Goal: Transaction & Acquisition: Purchase product/service

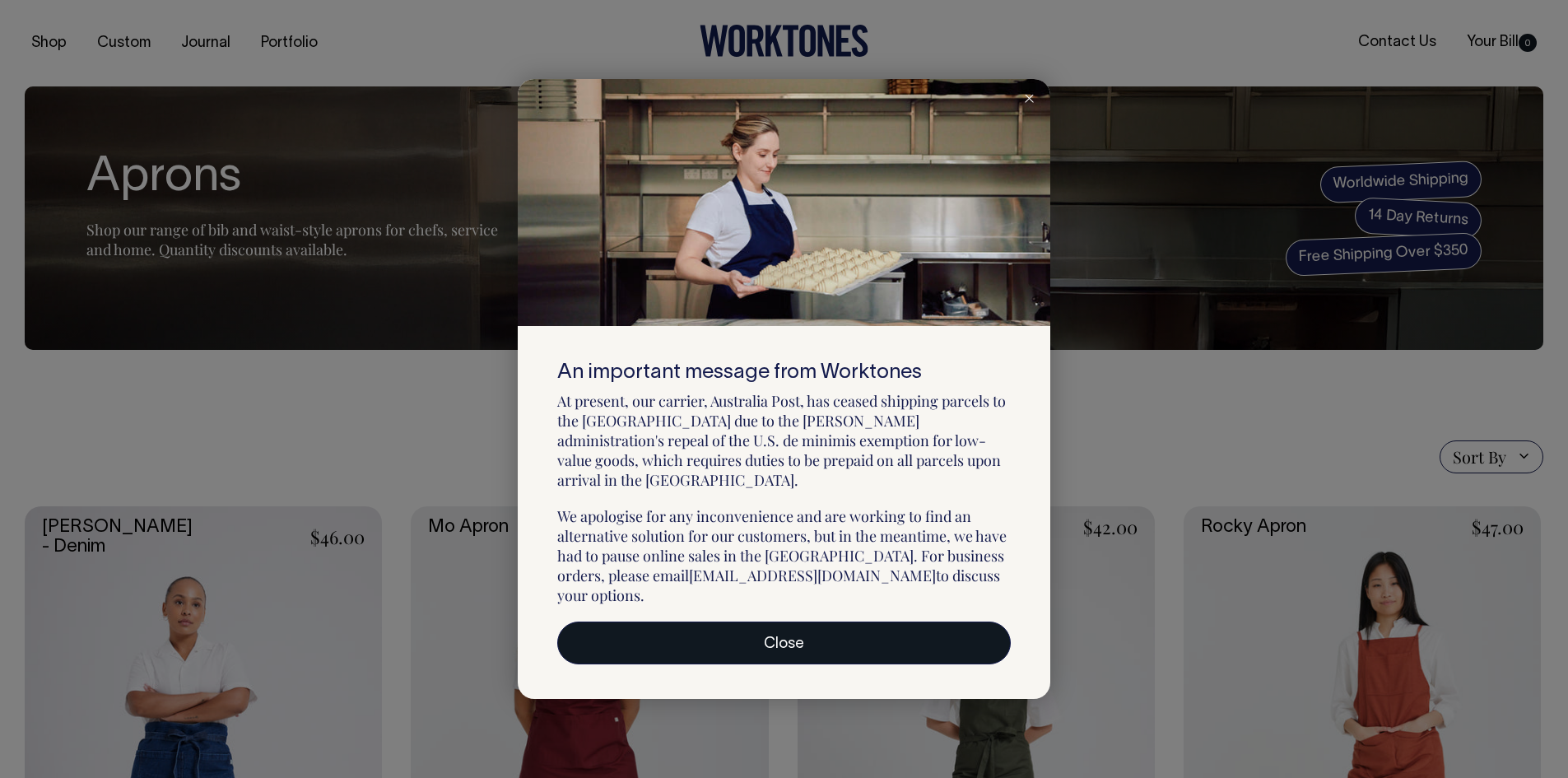
click at [859, 639] on link "Close" at bounding box center [784, 642] width 453 height 43
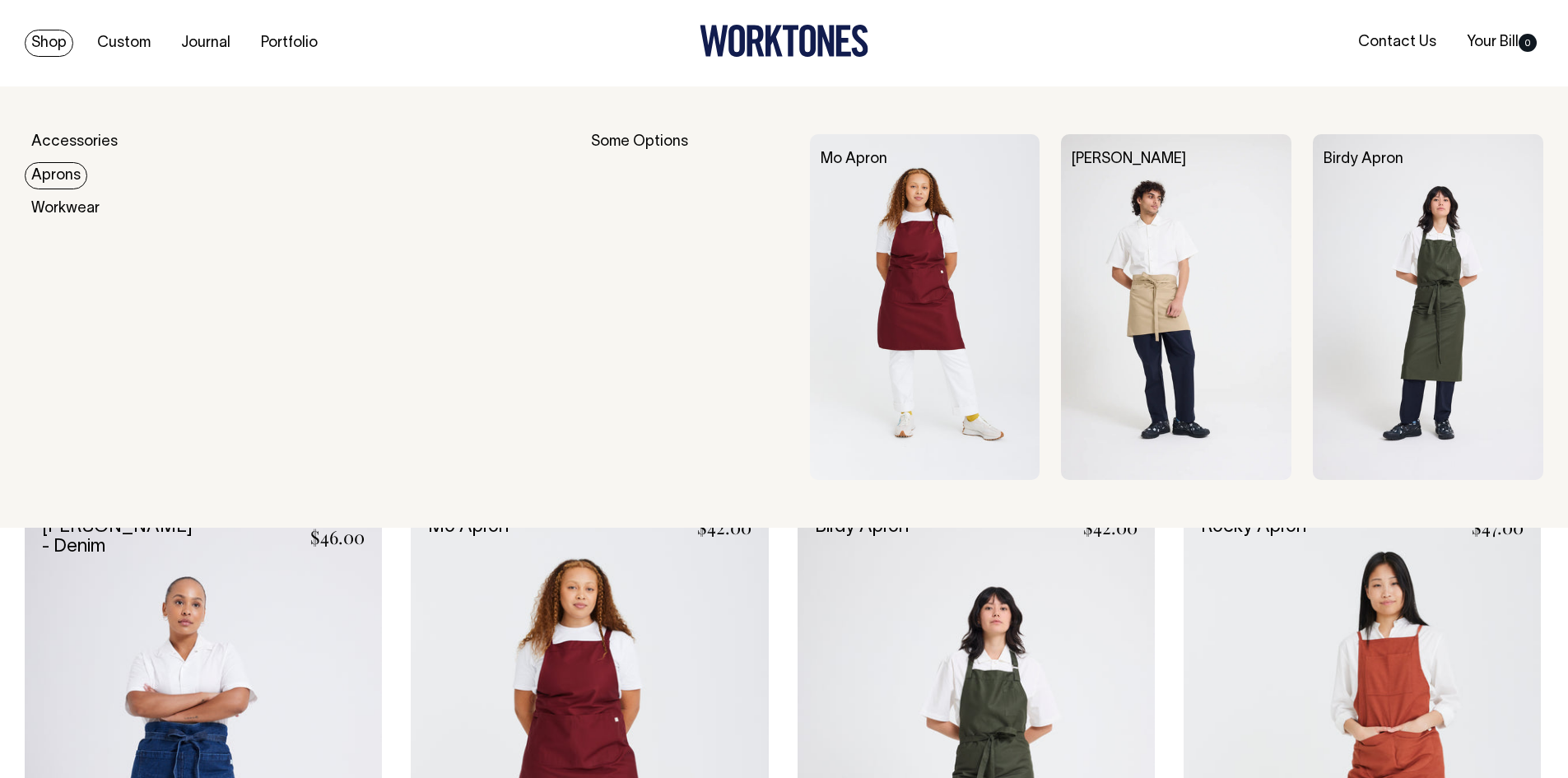
click at [56, 172] on link "Aprons" at bounding box center [56, 176] width 63 height 27
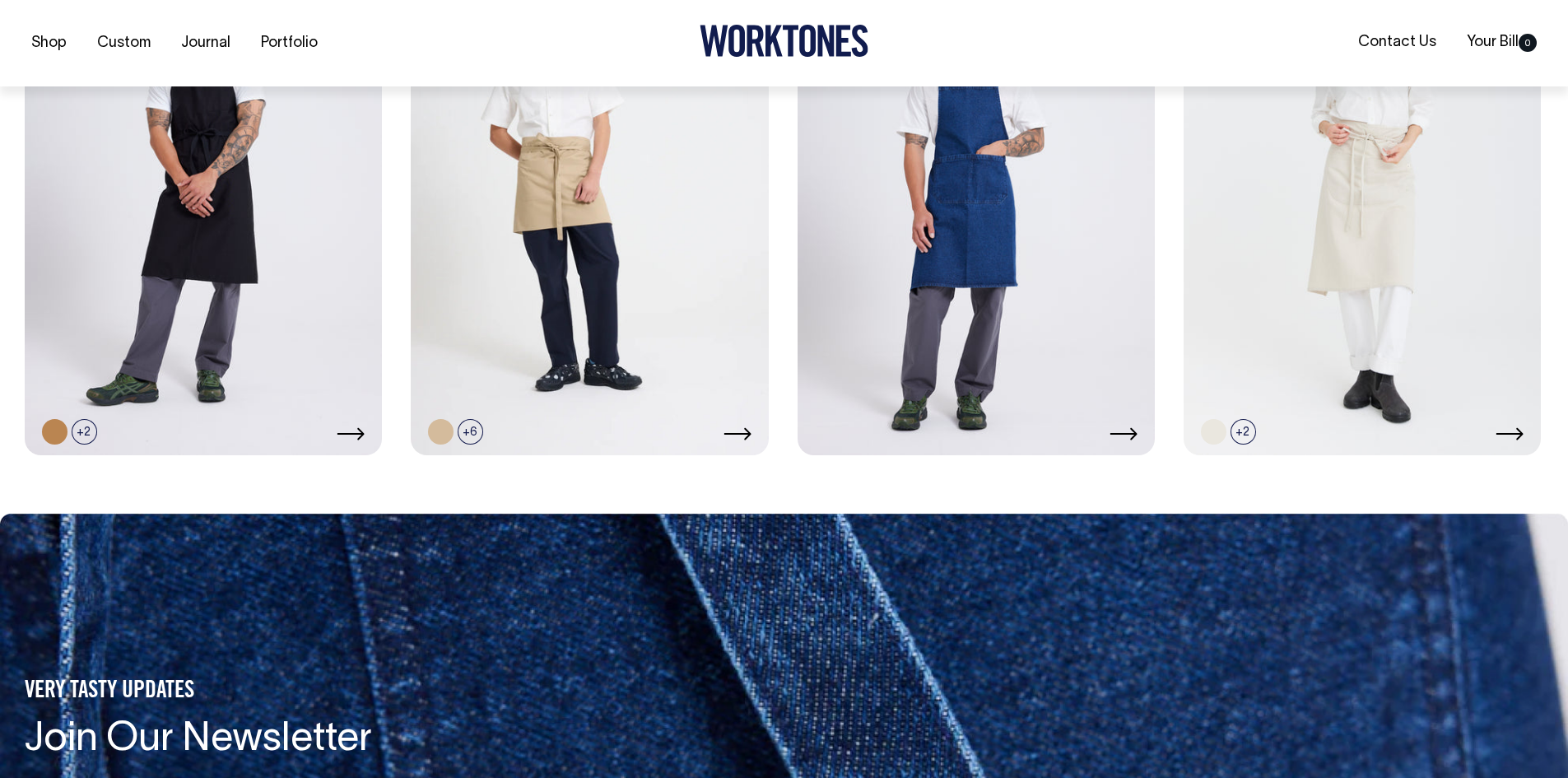
scroll to position [1152, 0]
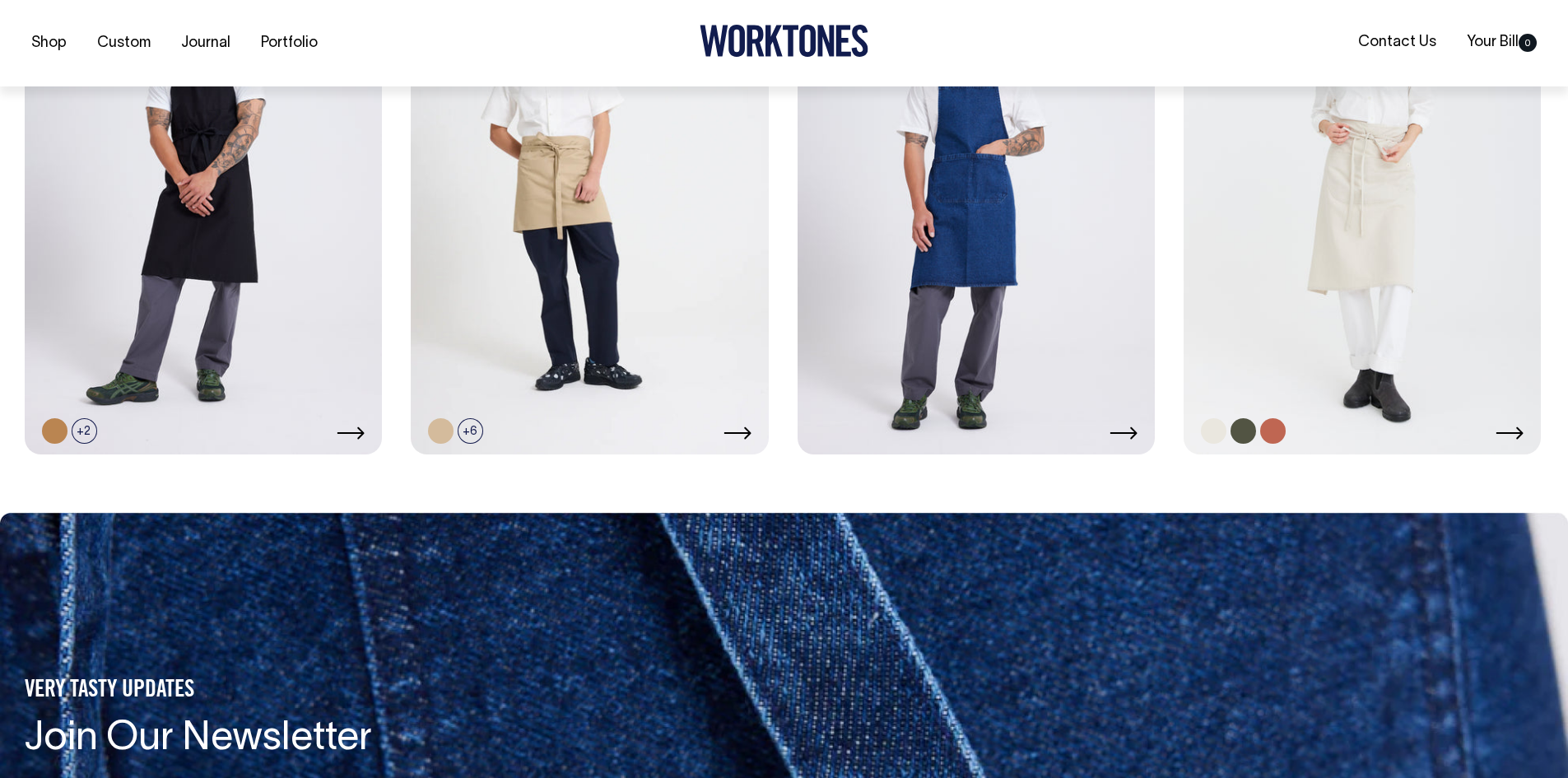
click at [1434, 261] on link at bounding box center [1362, 187] width 357 height 536
